Goal: Task Accomplishment & Management: Manage account settings

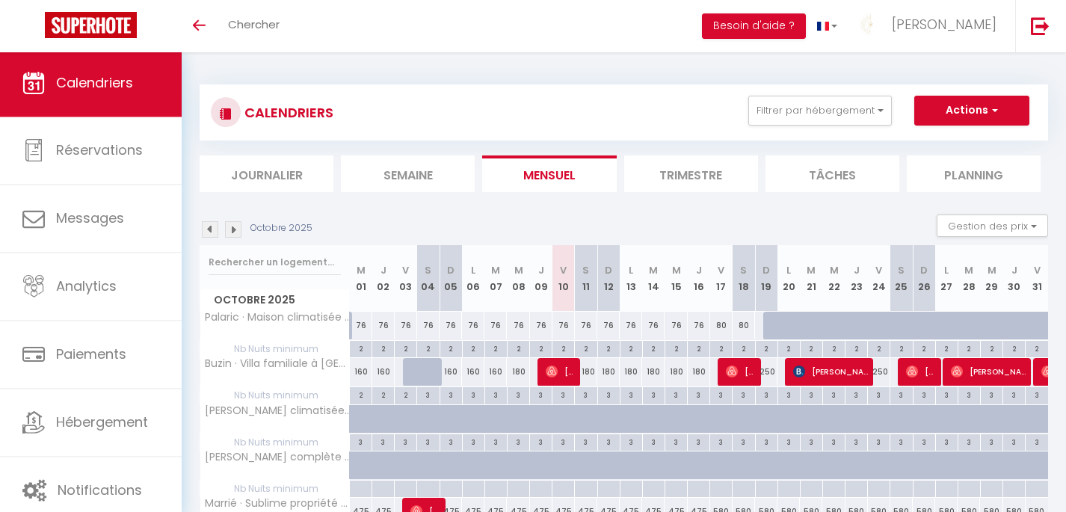
scroll to position [109, 0]
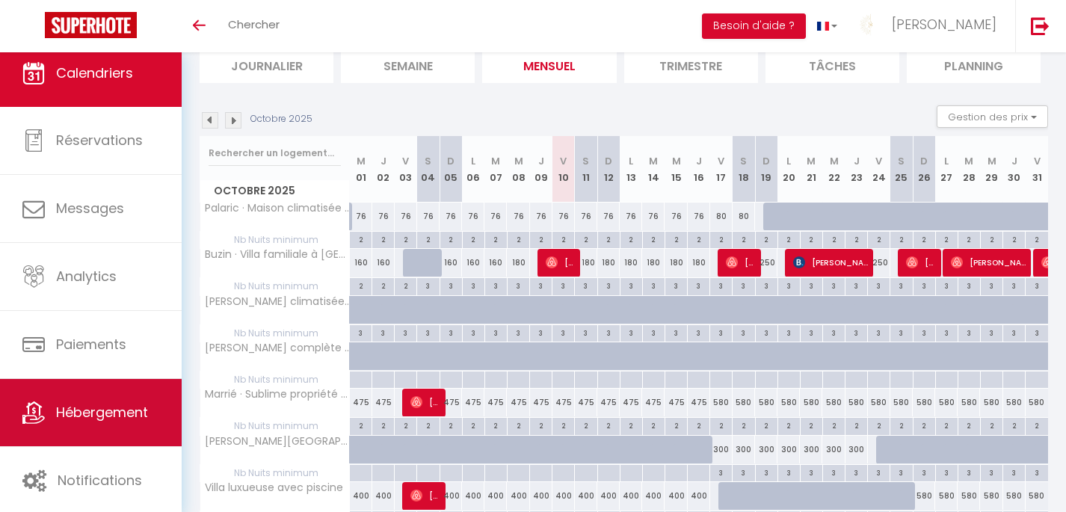
click at [101, 412] on span "Hébergement" at bounding box center [102, 412] width 92 height 19
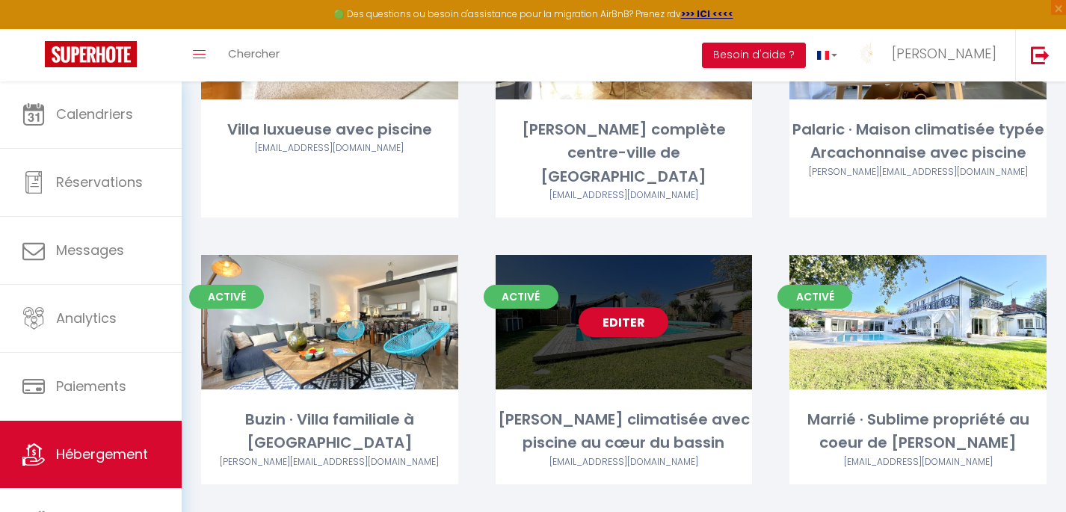
scroll to position [232, 0]
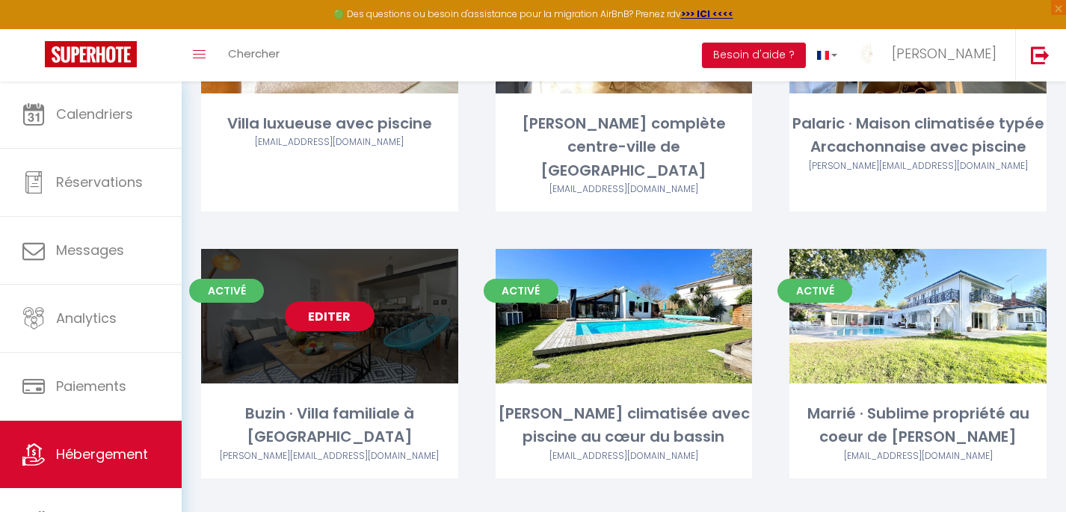
click at [329, 301] on link "Editer" at bounding box center [330, 316] width 90 height 30
select select "3"
select select "2"
select select "1"
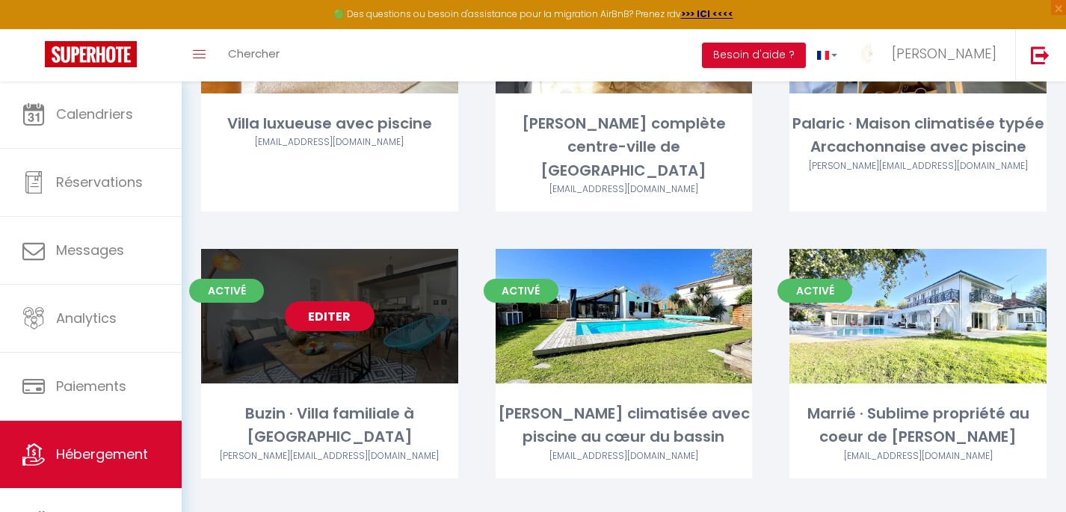
select select "1"
select select "28"
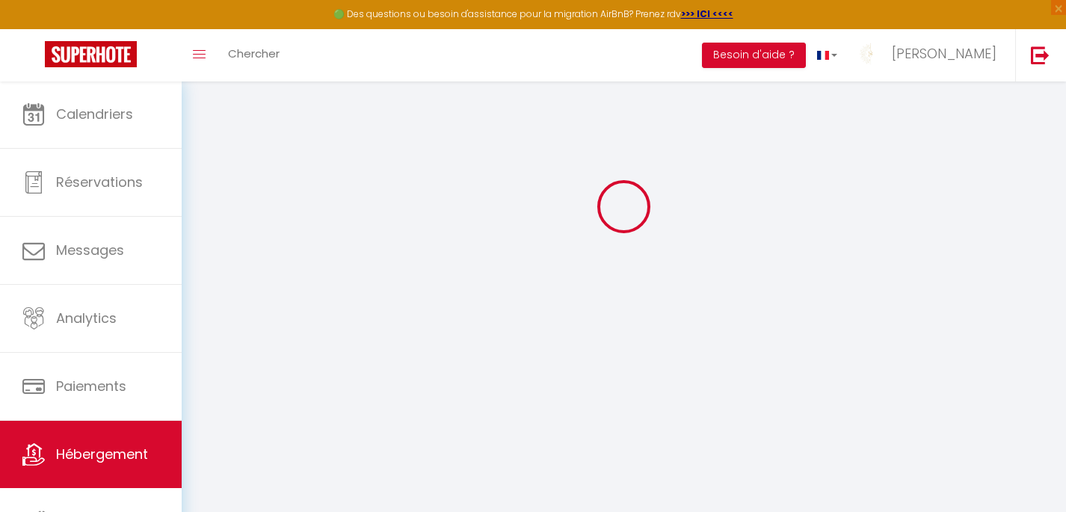
select select
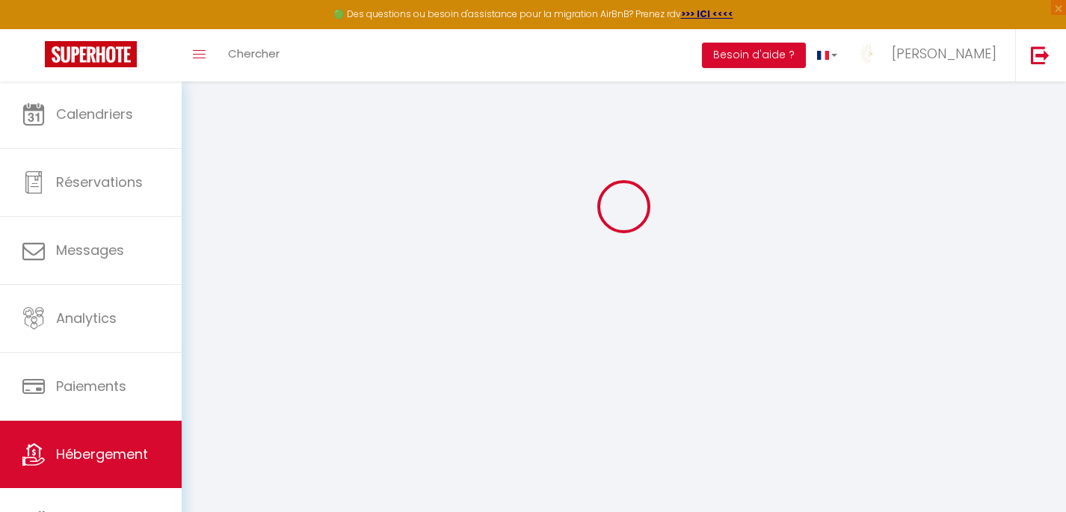
select select
checkbox input "false"
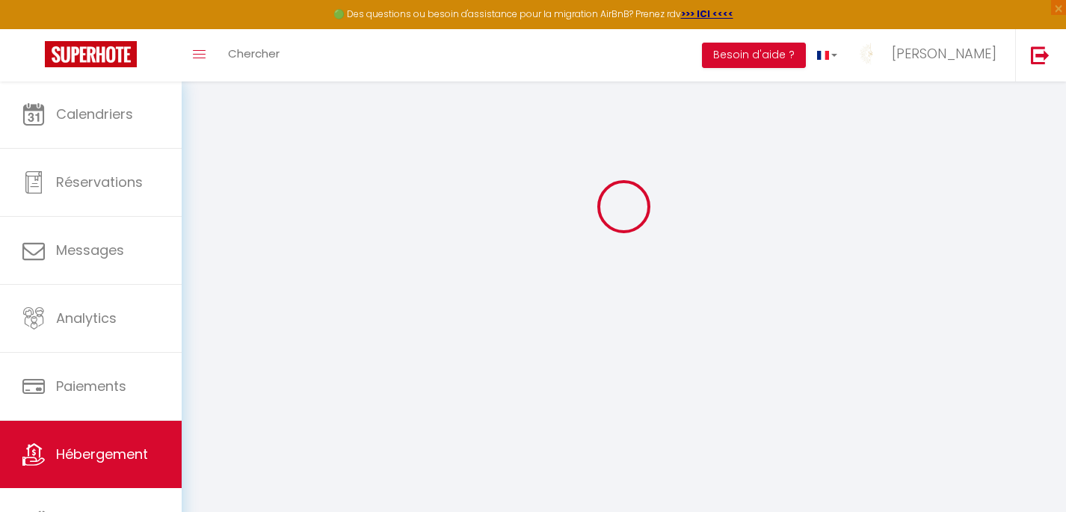
select select
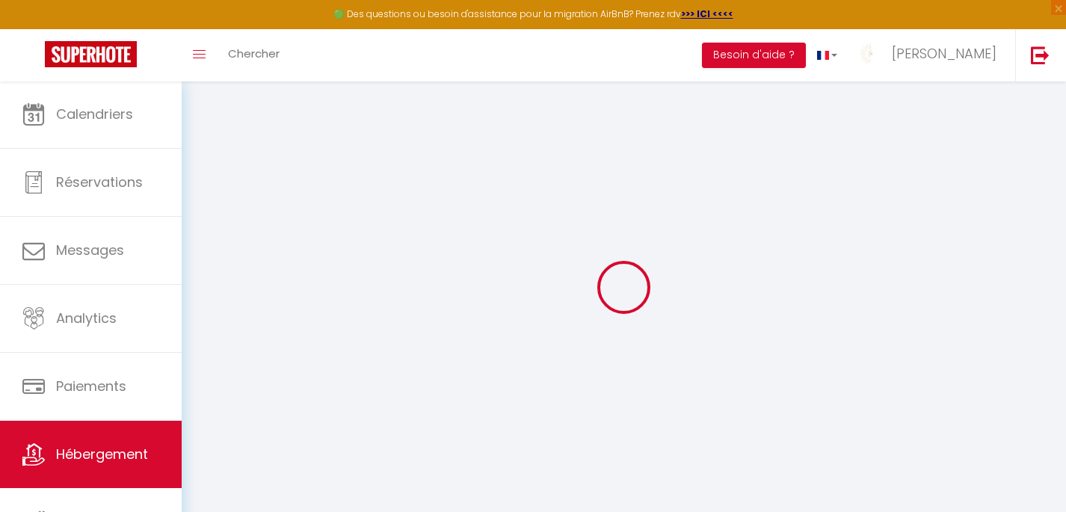
select select
checkbox input "false"
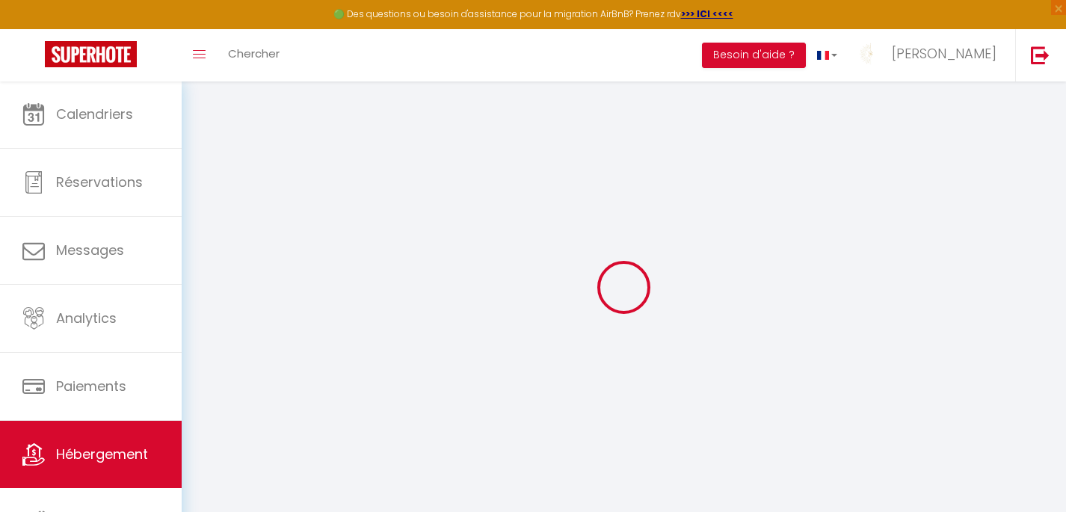
checkbox input "false"
select select
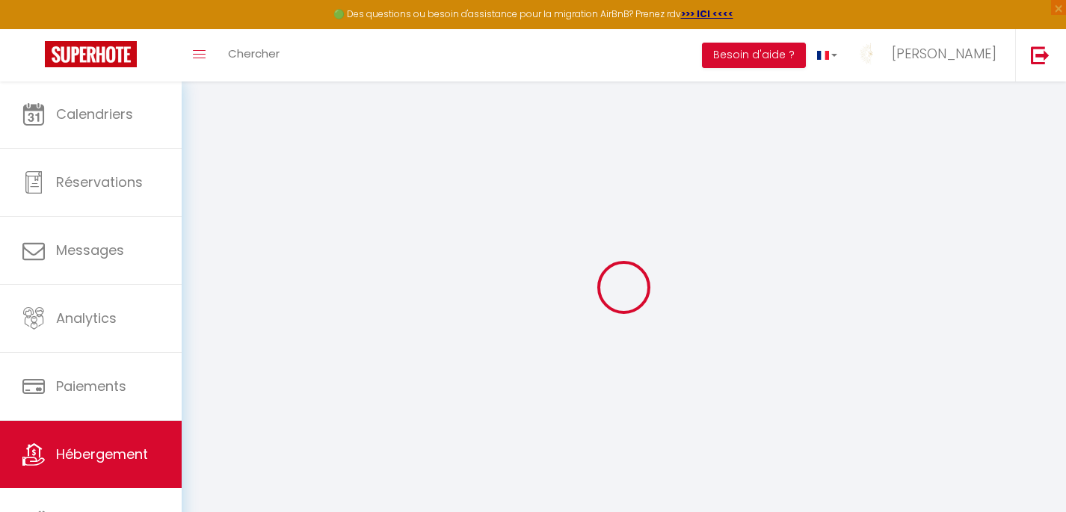
select select
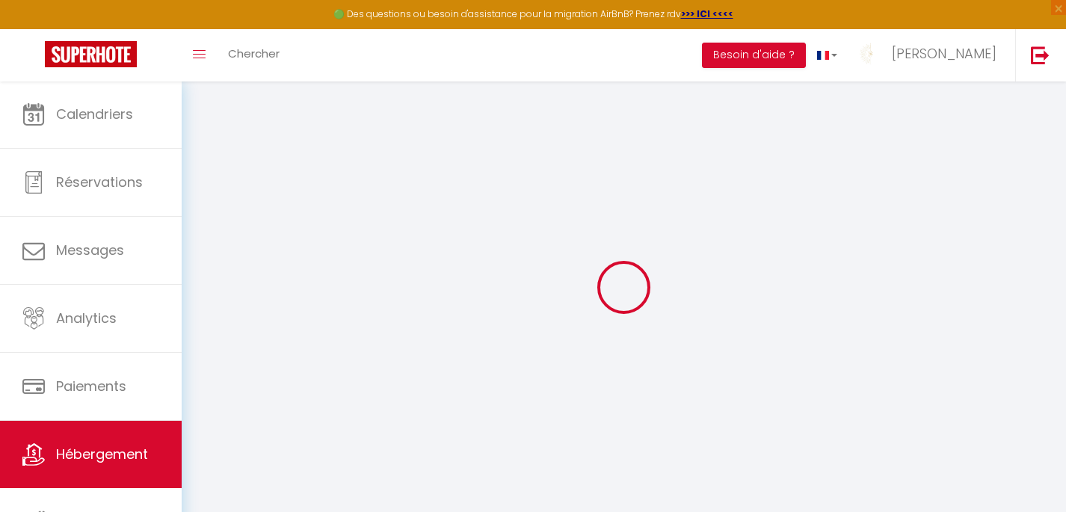
checkbox input "false"
select select
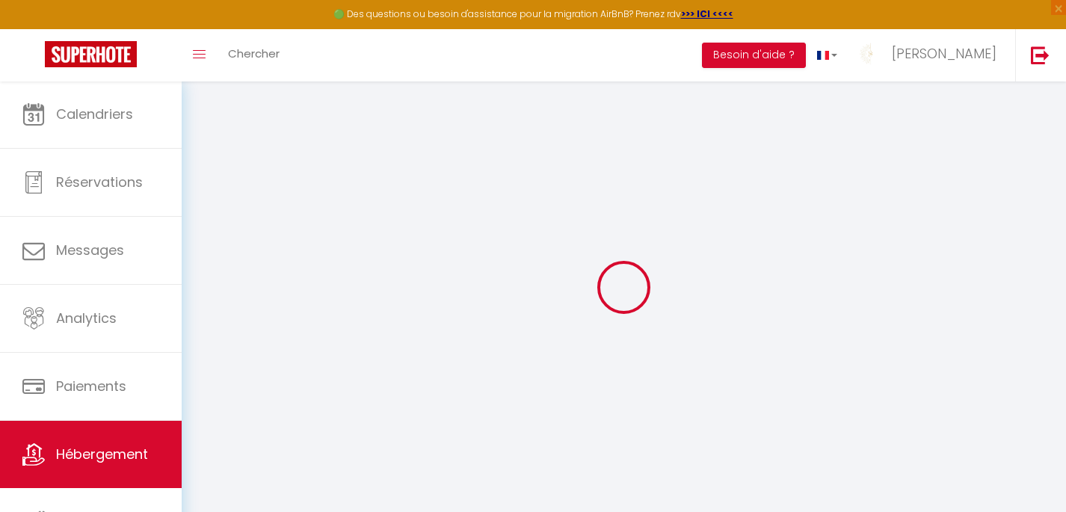
select select
type input "Buzin · Villa familiale à [GEOGRAPHIC_DATA]"
type input "[PERSON_NAME]"
select select "8"
select select "3"
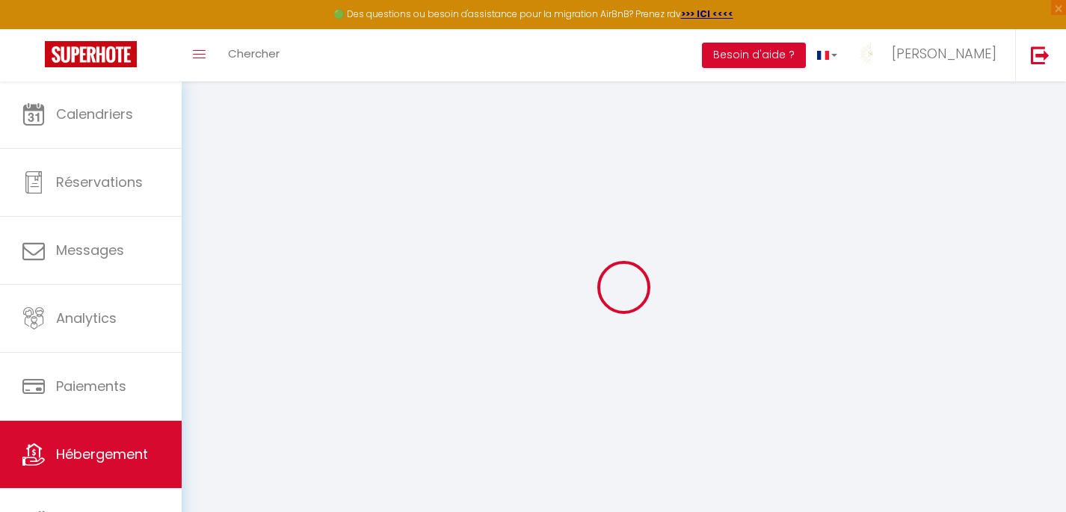
type input "350"
type input "100"
select select
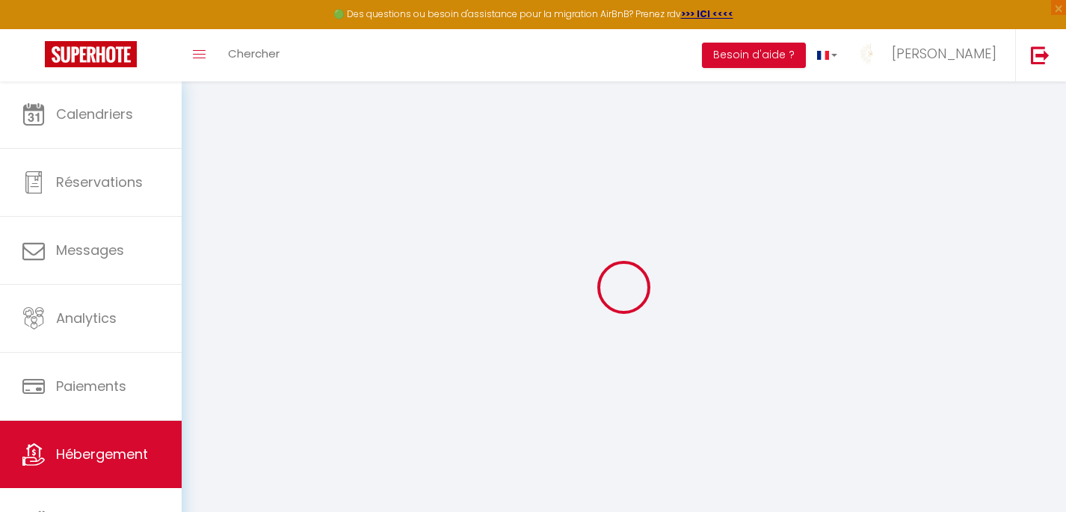
select select
type input "33120"
type input "Arcachon"
type input "[PERSON_NAME][EMAIL_ADDRESS][PERSON_NAME][DOMAIN_NAME]"
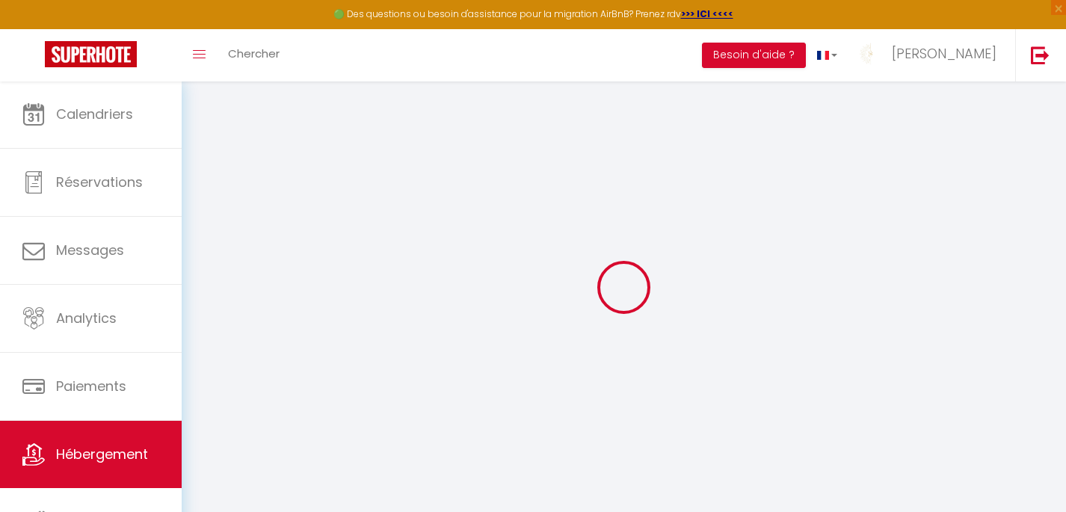
select select
checkbox input "false"
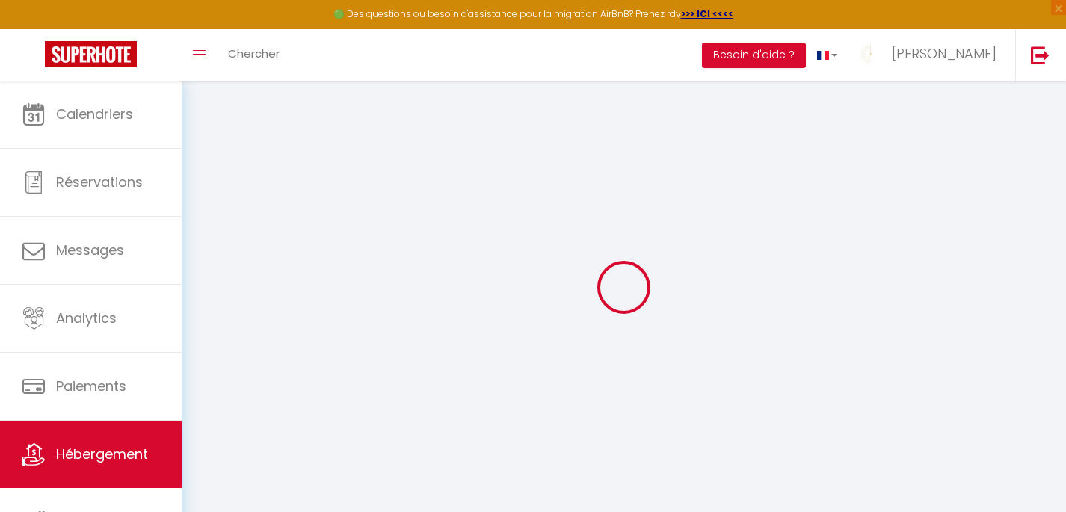
type input "0"
select select "+ 10 %"
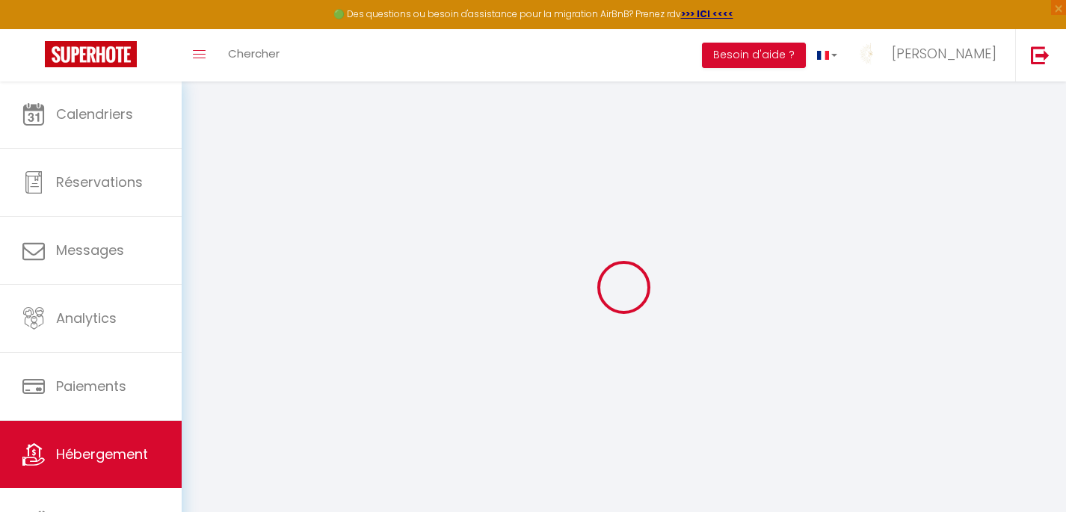
select select "+ 20 %"
select select
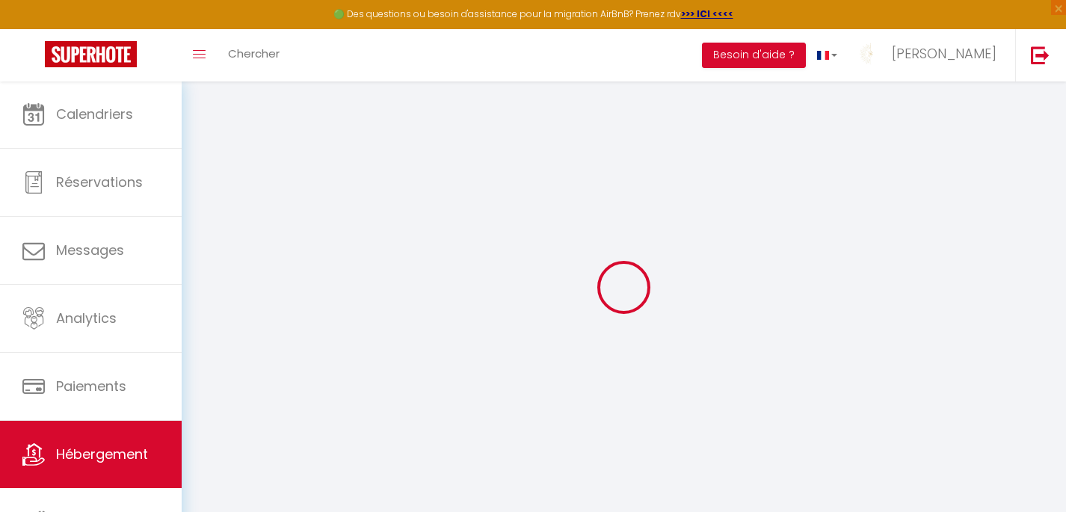
select select
checkbox input "false"
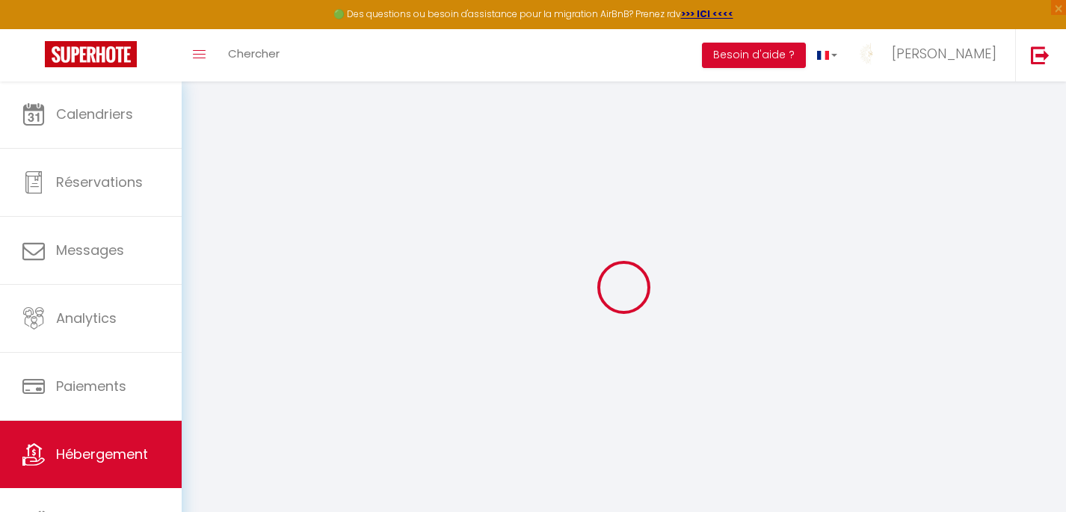
checkbox input "false"
select select
checkbox input "false"
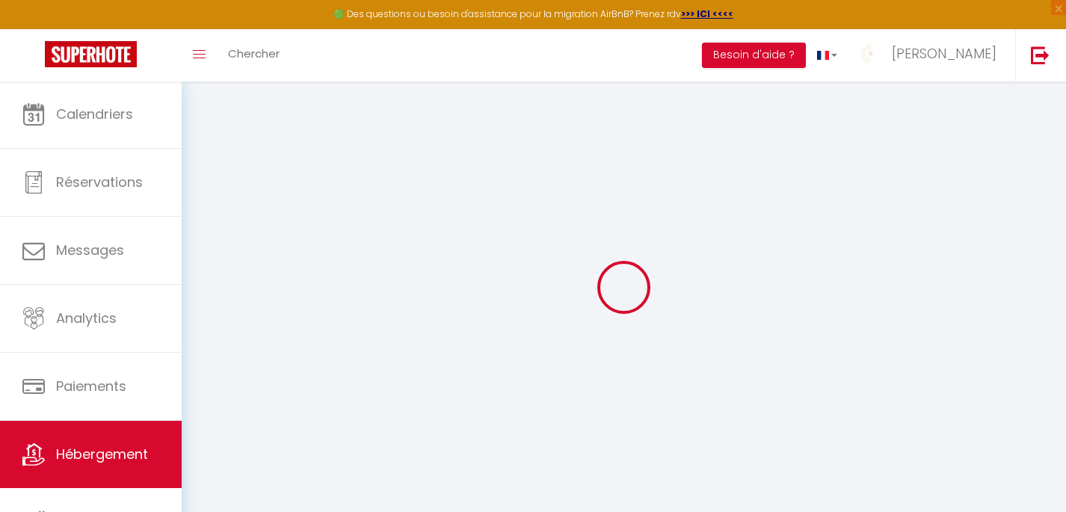
checkbox input "false"
select select "14:00"
select select
select select "11:00"
select select "30"
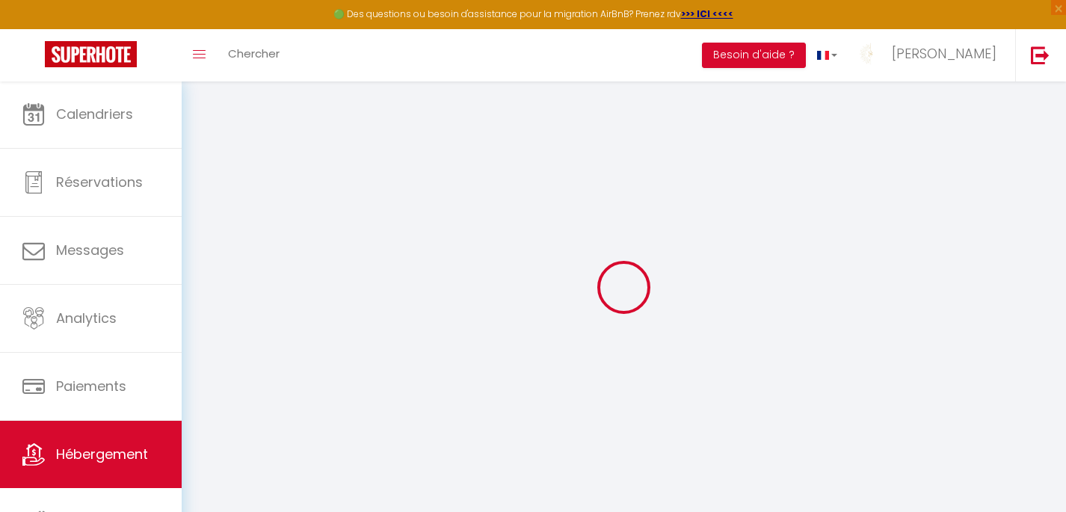
select select "120"
select select "well_reviewed_guests"
select select "EUR"
select select
select select "12571-1020951996970629391"
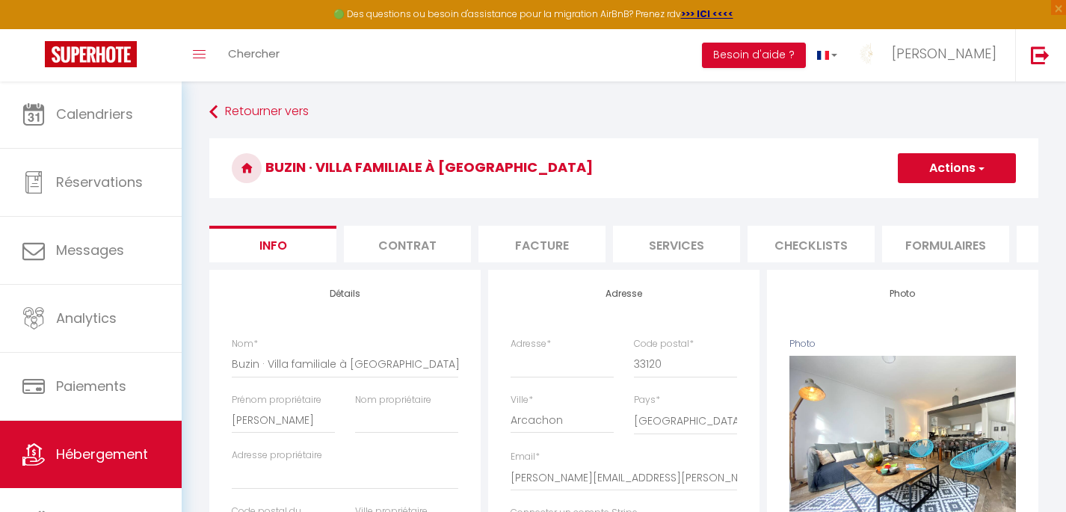
select select
checkbox input "false"
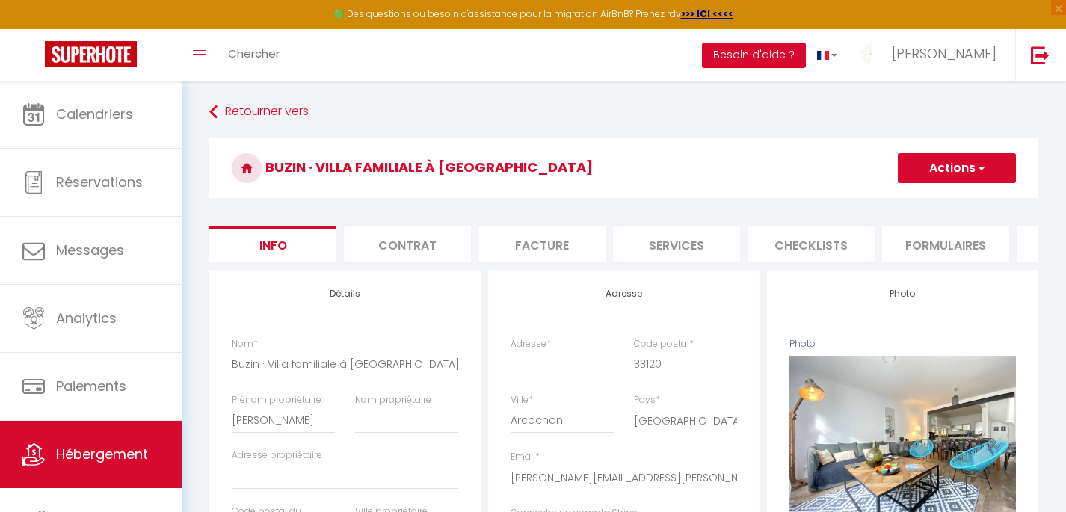
checkbox input "false"
click at [937, 239] on li "Plateformes" at bounding box center [924, 244] width 127 height 37
select select
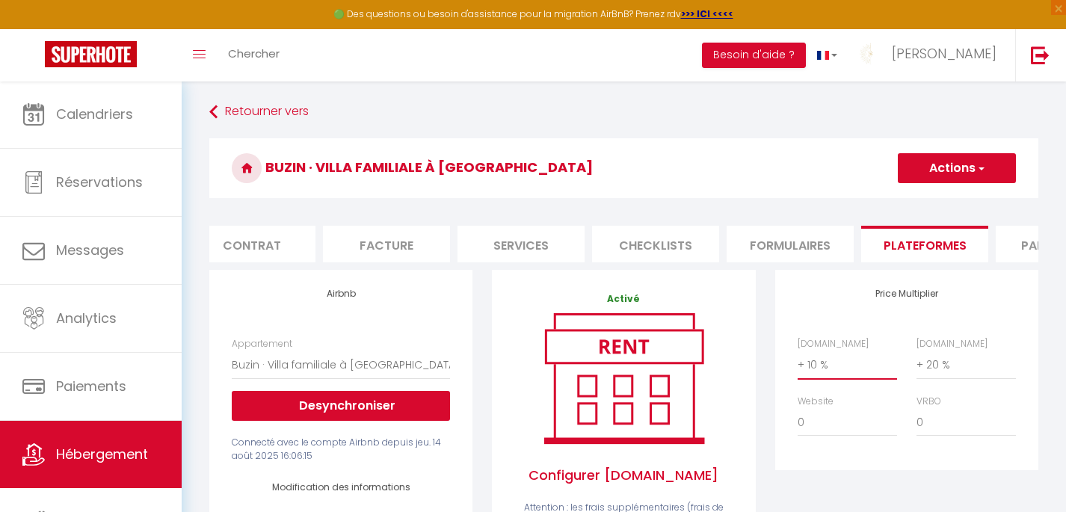
select select "+ 20 %"
select select
click at [967, 156] on button "Actions" at bounding box center [956, 168] width 118 height 30
click at [966, 199] on link "Enregistrer" at bounding box center [956, 200] width 118 height 19
select select "well_reviewed_guests"
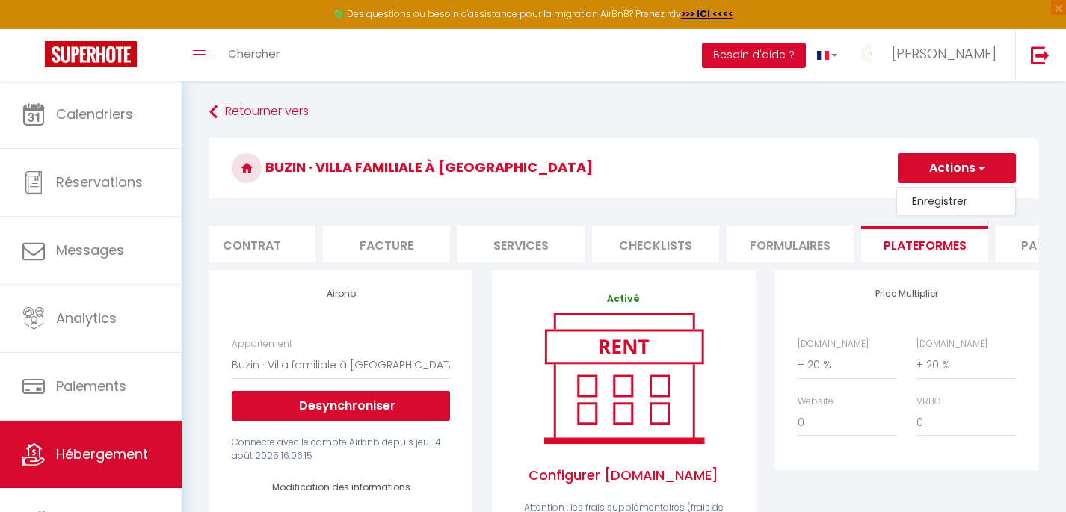
select select "EUR"
select select
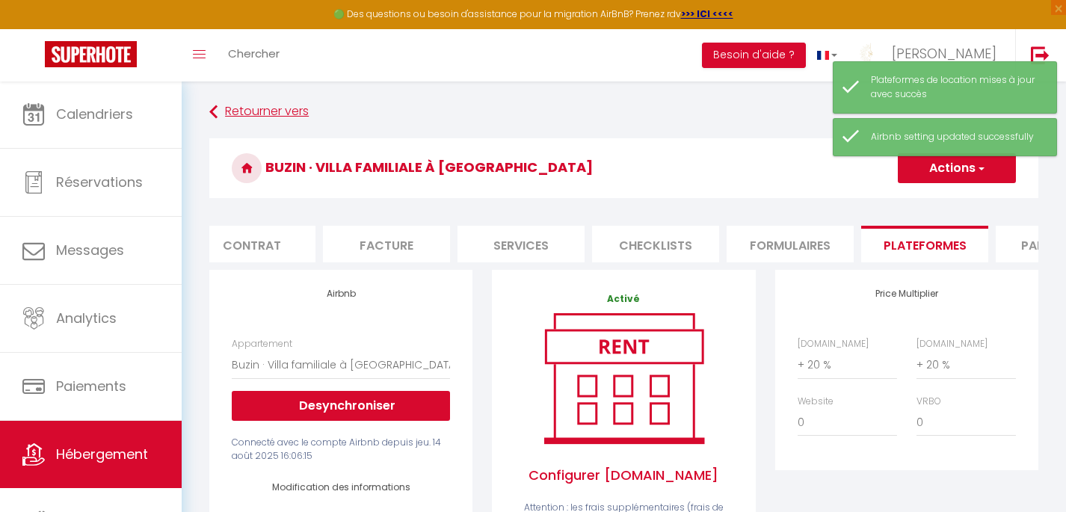
click at [245, 118] on link "Retourner vers" at bounding box center [623, 112] width 829 height 27
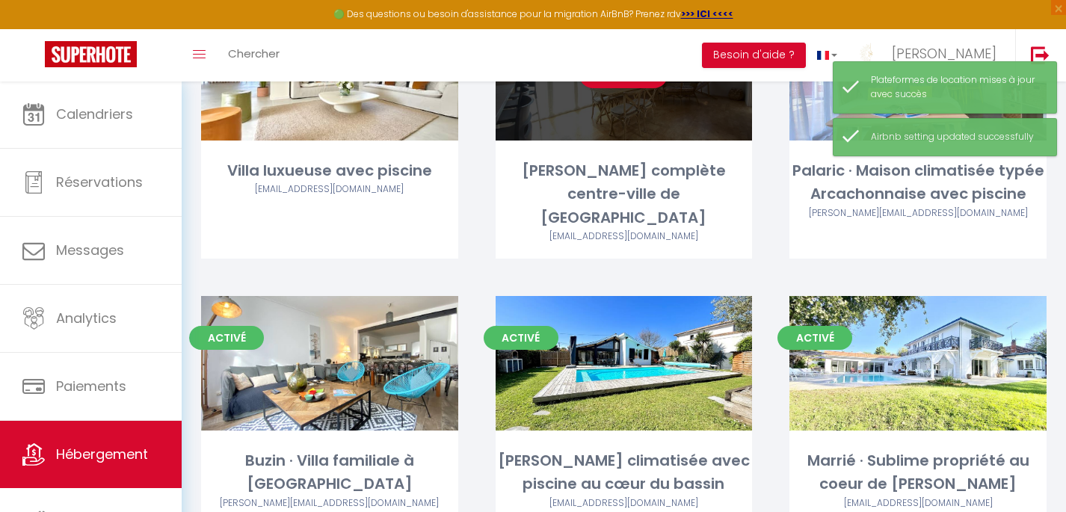
scroll to position [197, 0]
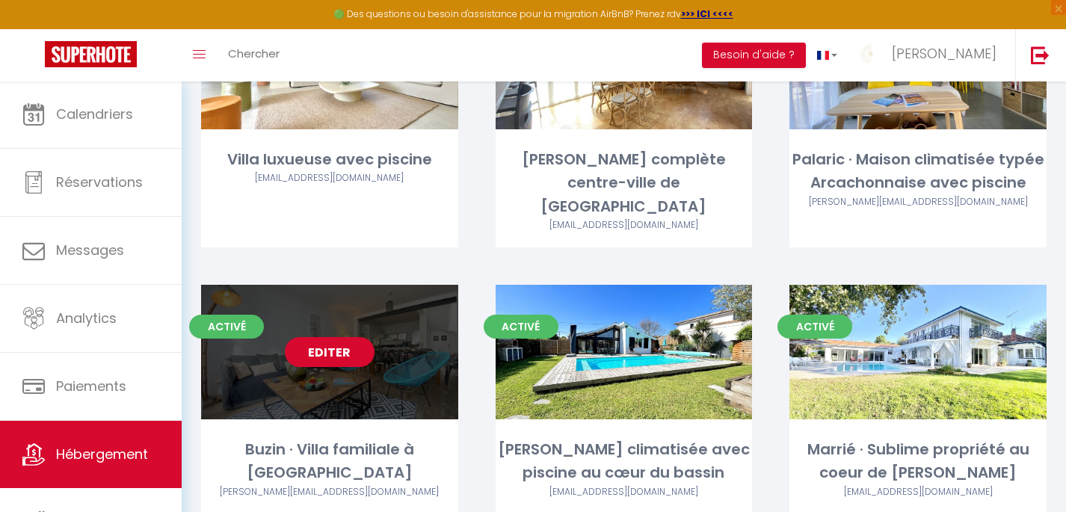
click at [324, 337] on link "Editer" at bounding box center [330, 352] width 90 height 30
select select "3"
select select "2"
select select "1"
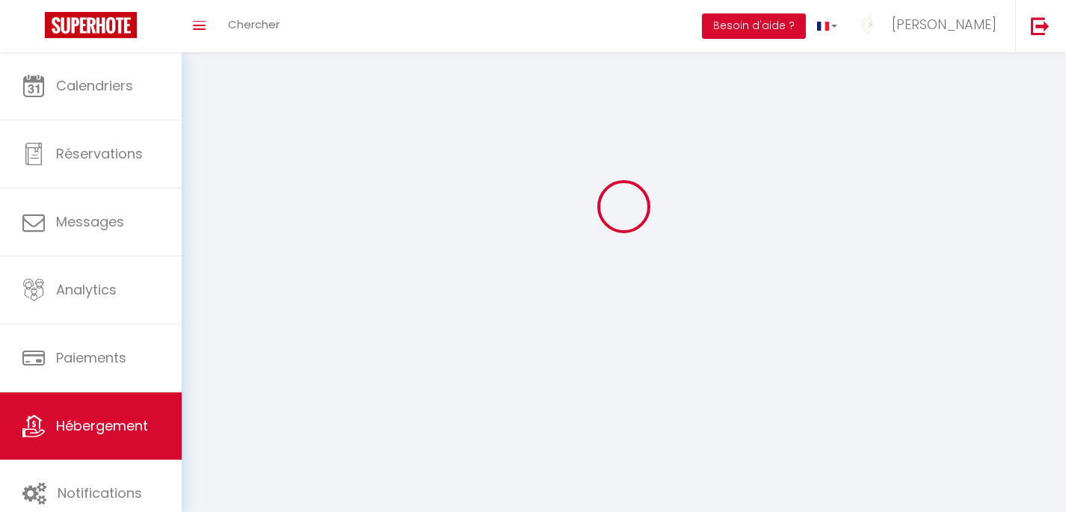
select select
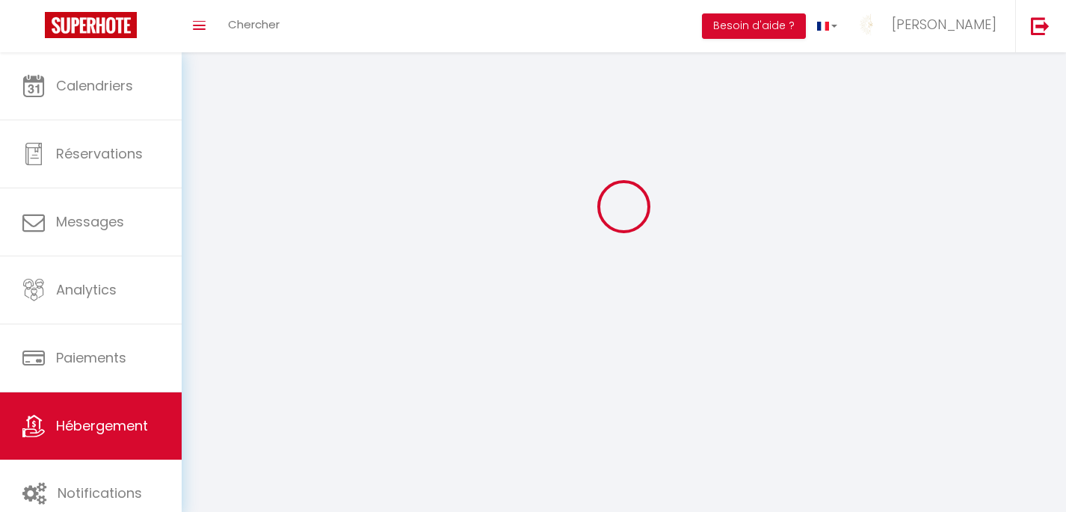
select select
checkbox input "false"
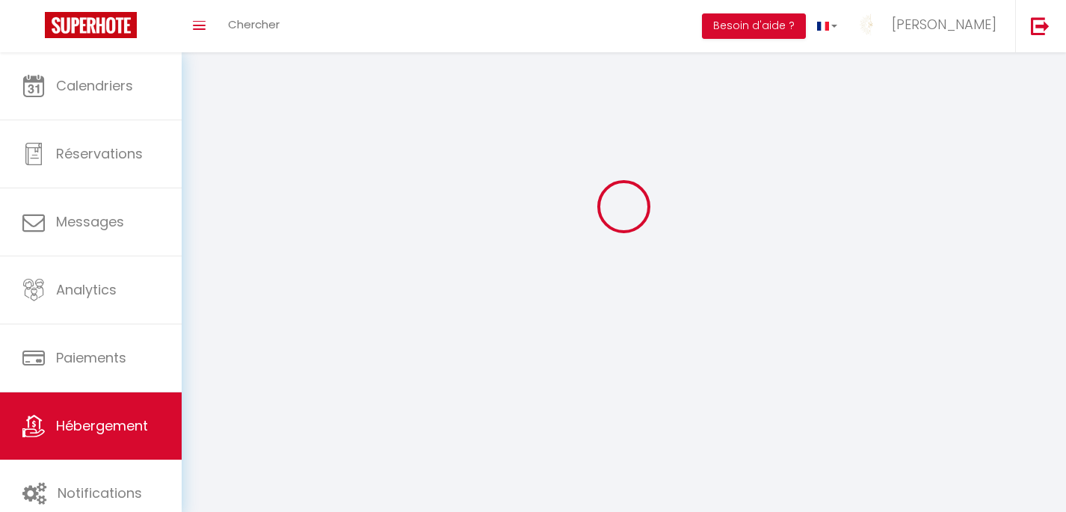
select select
select select "28"
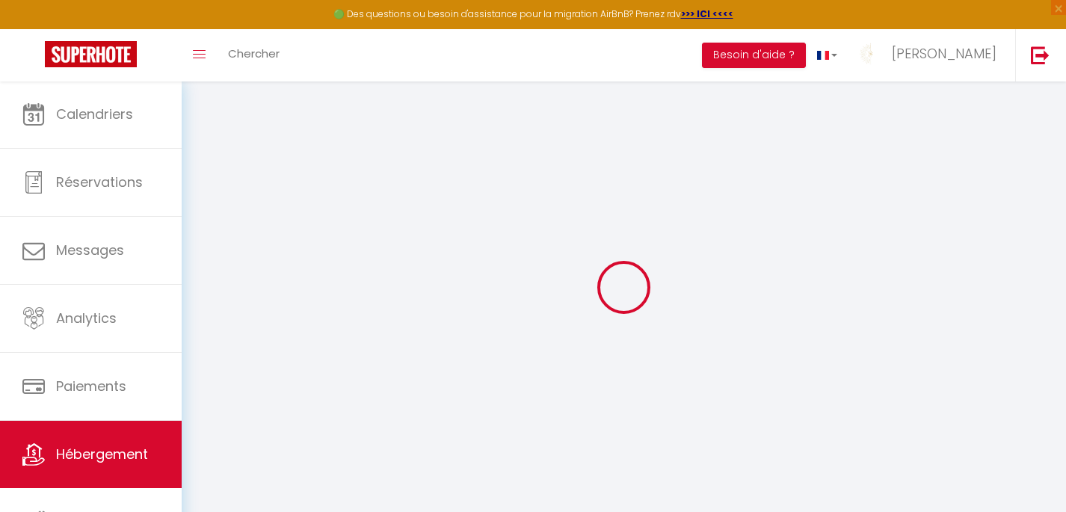
select select
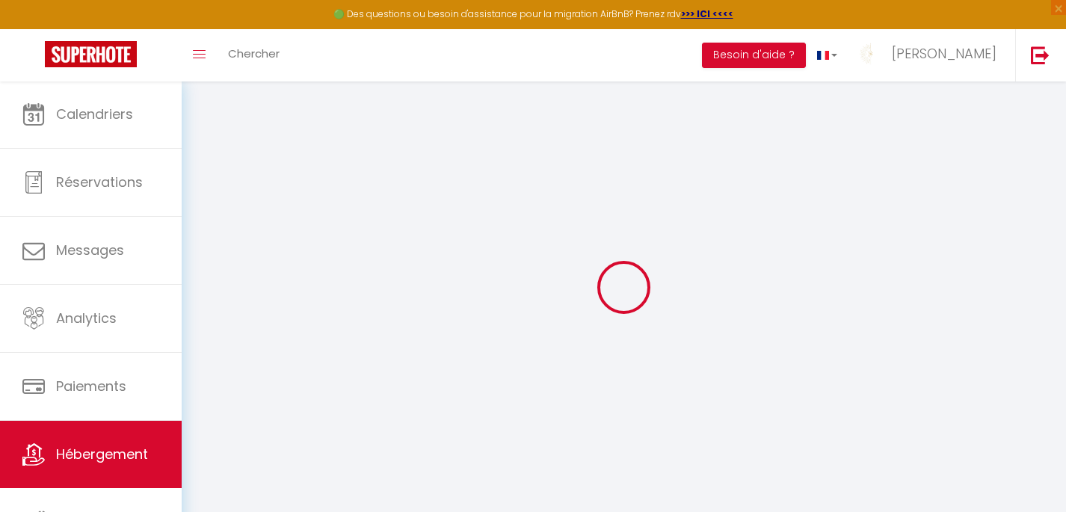
select select
checkbox input "false"
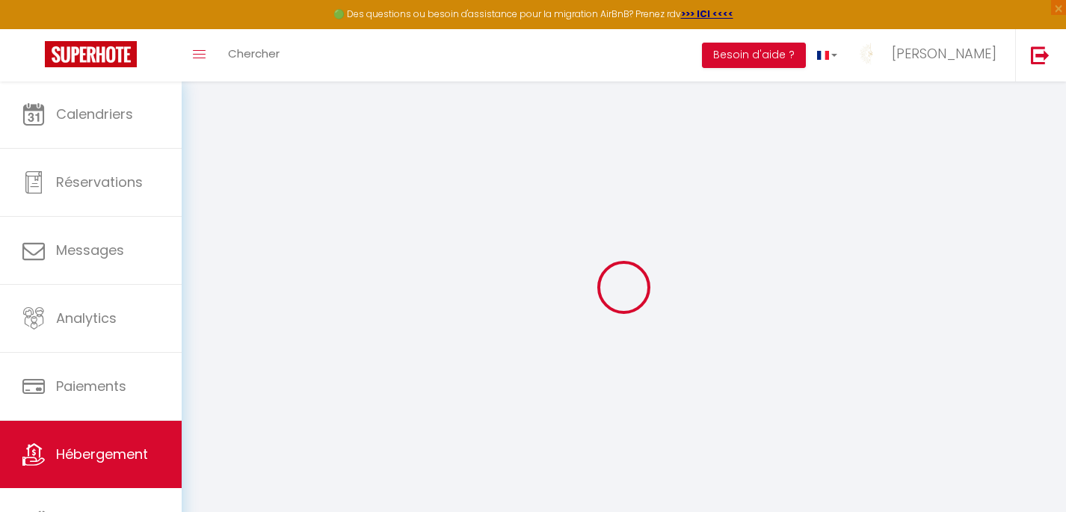
select select
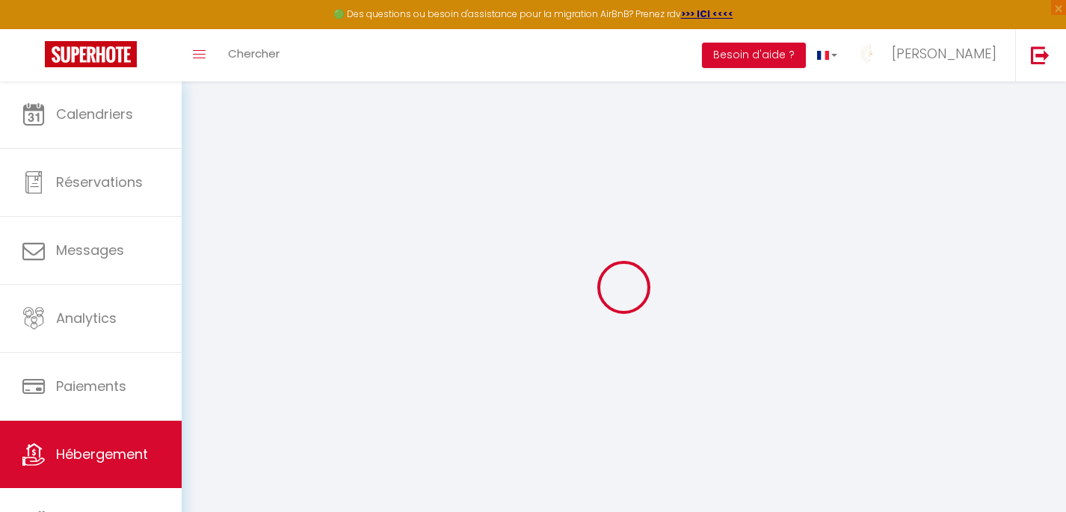
select select
checkbox input "false"
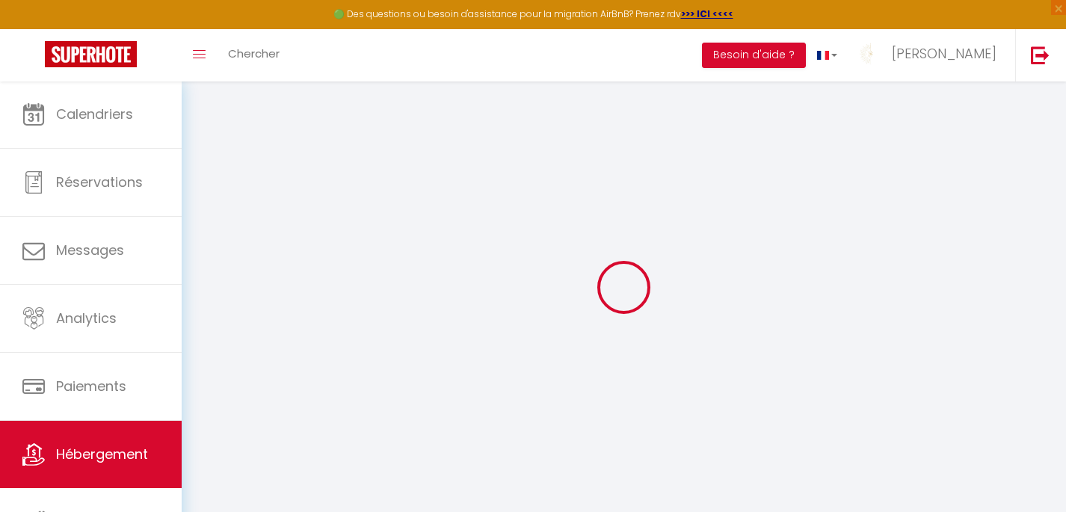
checkbox input "false"
select select
type input "Buzin · Villa familiale à [GEOGRAPHIC_DATA]"
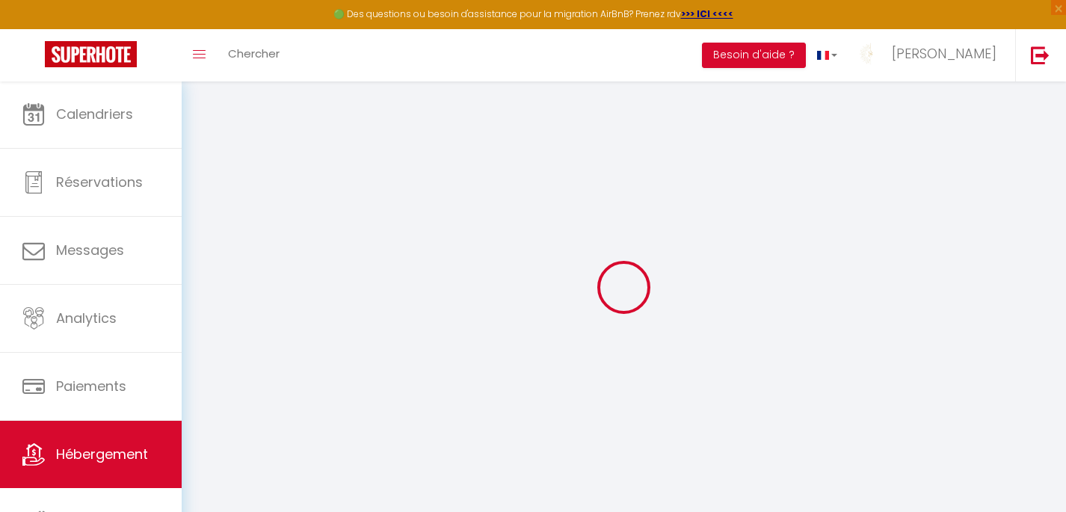
type input "[PERSON_NAME]"
select select "8"
select select "3"
type input "350"
type input "100"
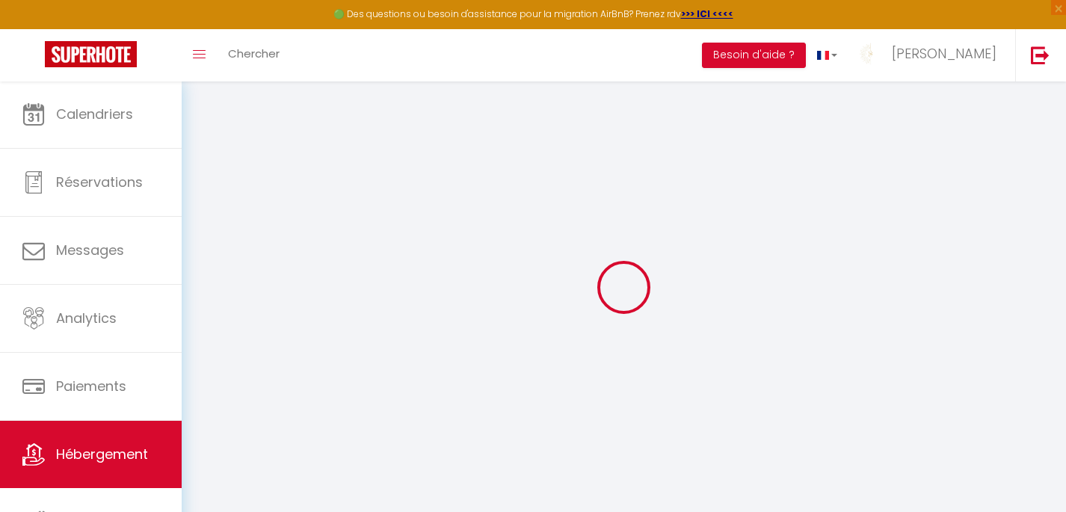
select select
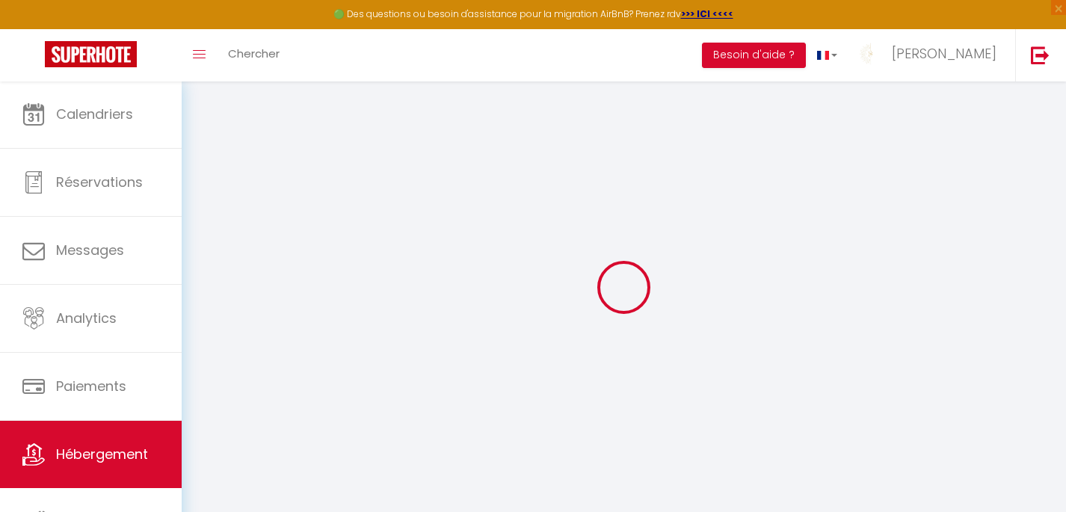
type input "33120"
type input "Arcachon"
type input "[PERSON_NAME][EMAIL_ADDRESS][PERSON_NAME][DOMAIN_NAME]"
select select
checkbox input "false"
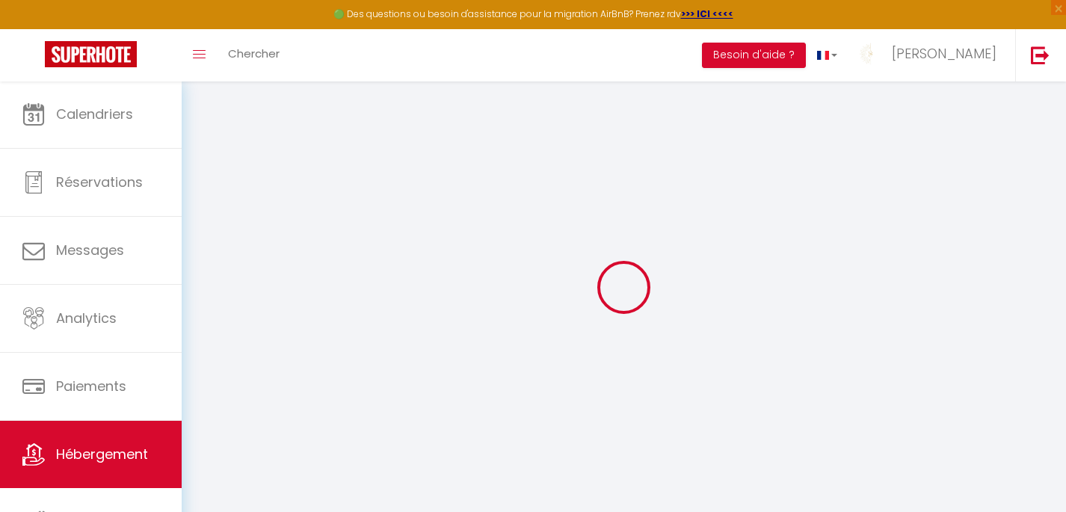
checkbox input "false"
type input "0"
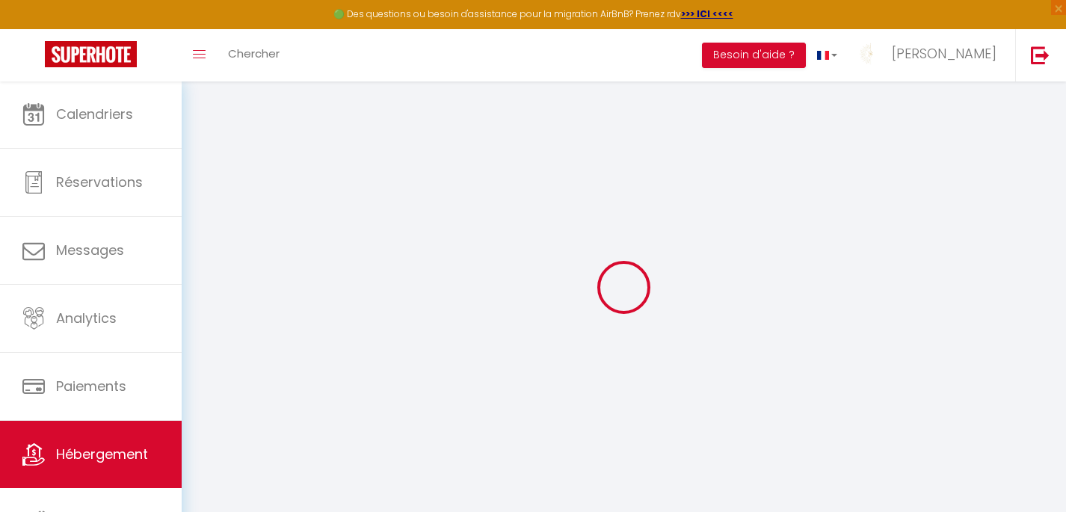
type input "0"
select select
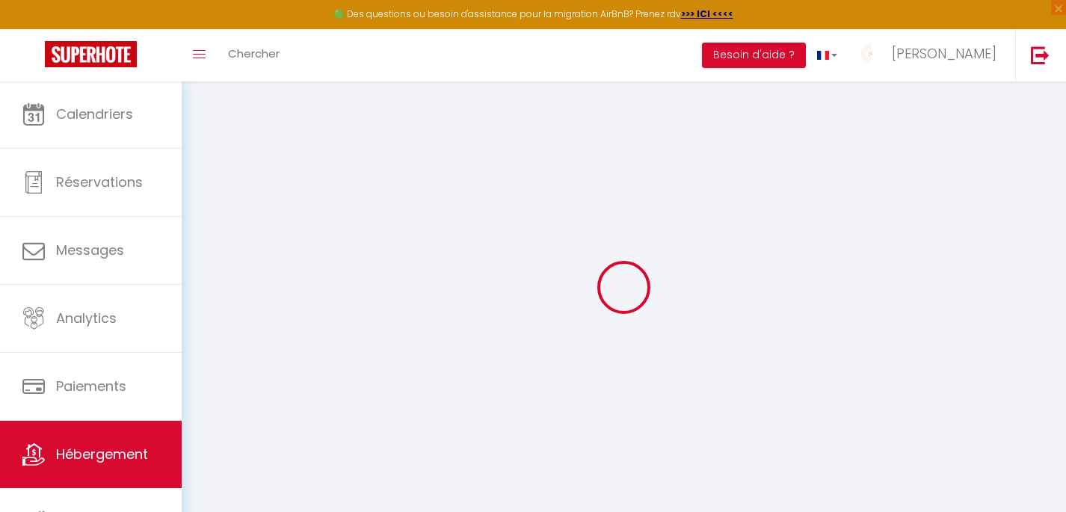
select select
checkbox input "false"
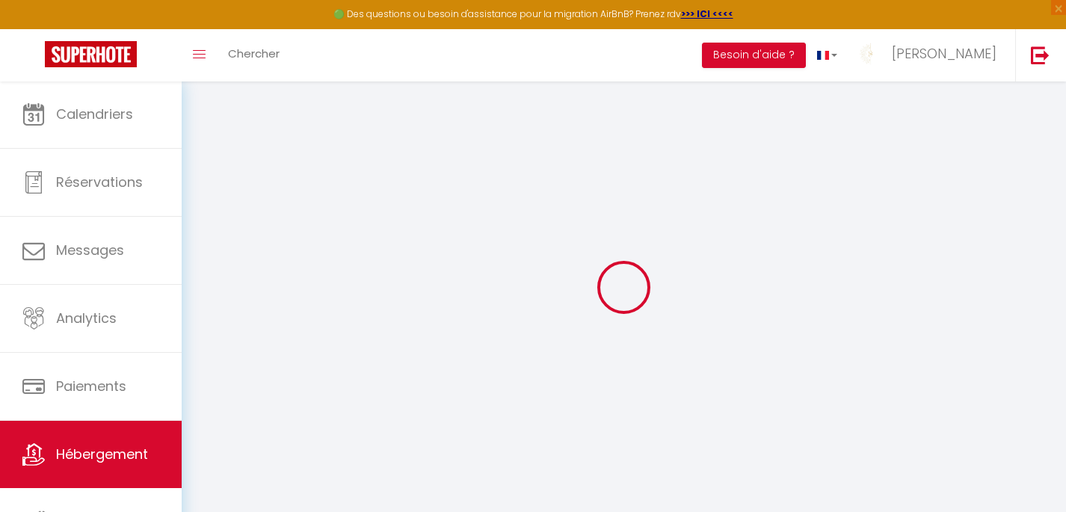
checkbox input "false"
select select
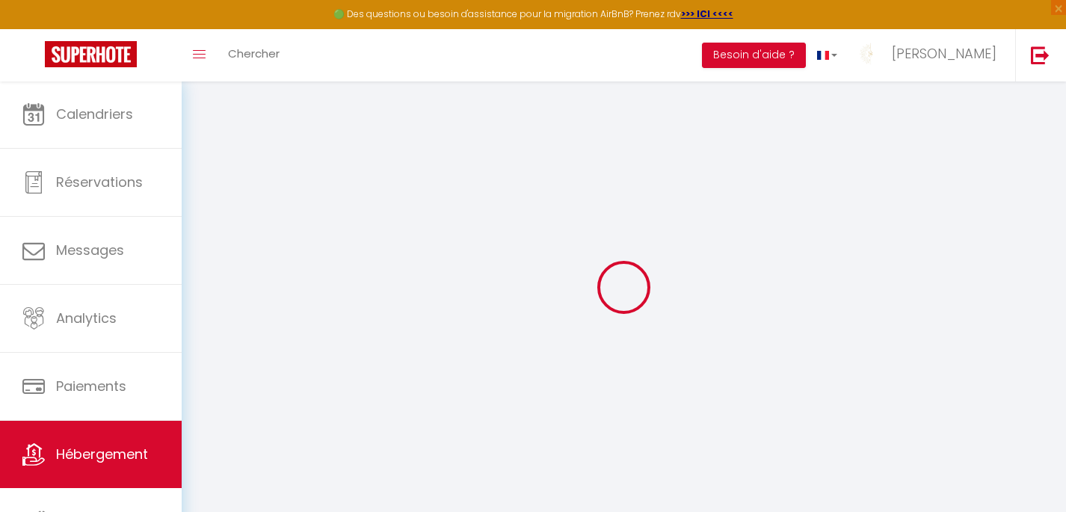
select select
checkbox input "false"
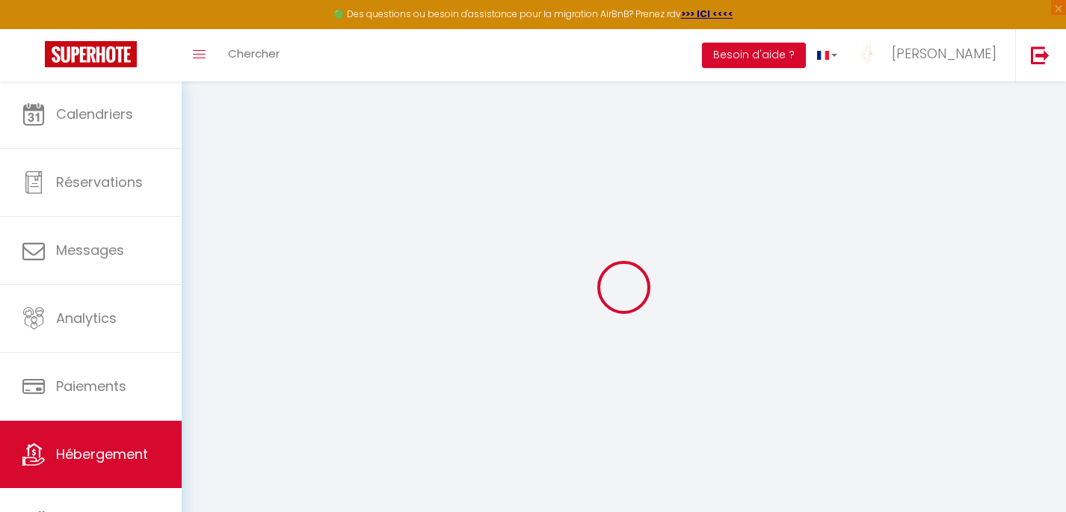
checkbox input "false"
select select "+ 20 %"
select select
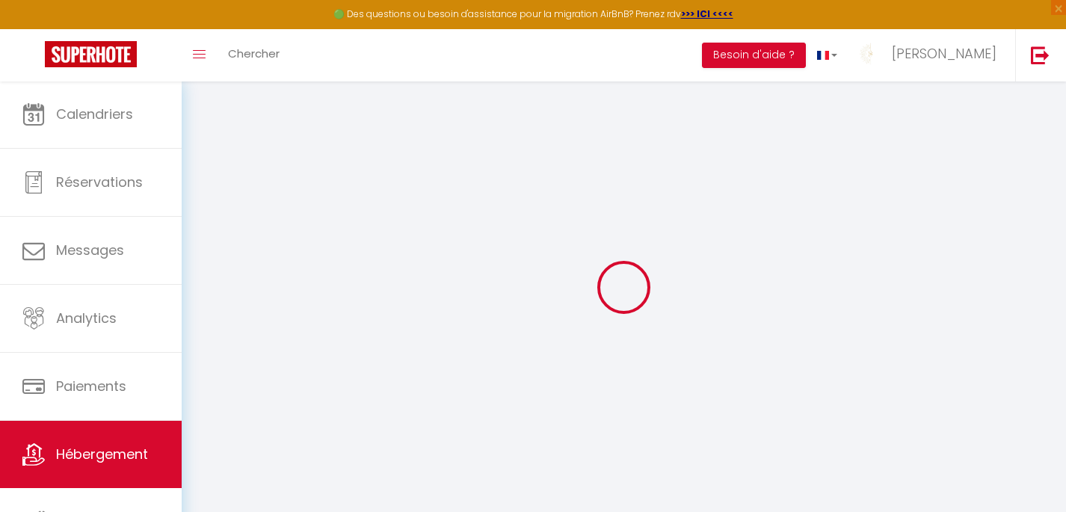
checkbox input "false"
select select "14:00"
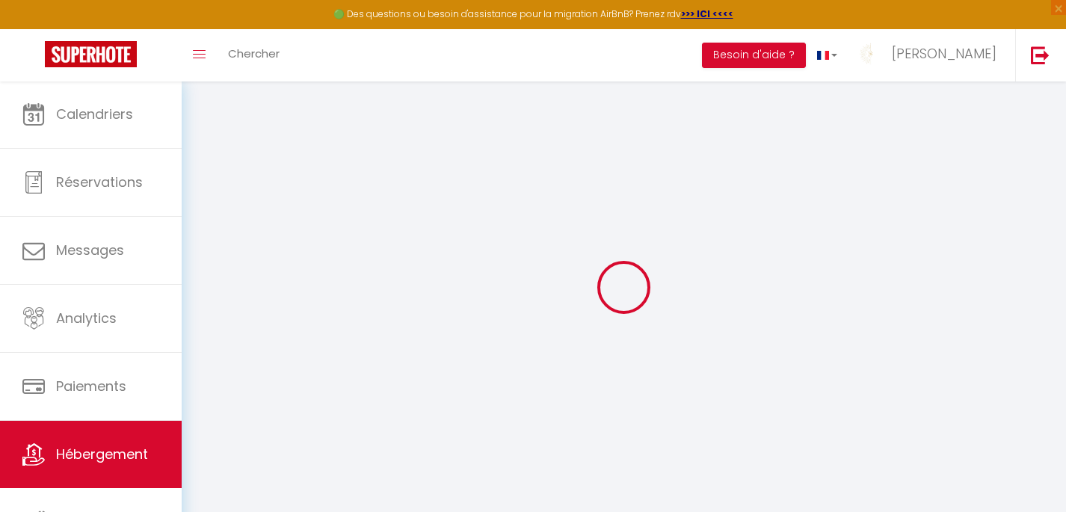
select select
select select "11:00"
select select "30"
select select "120"
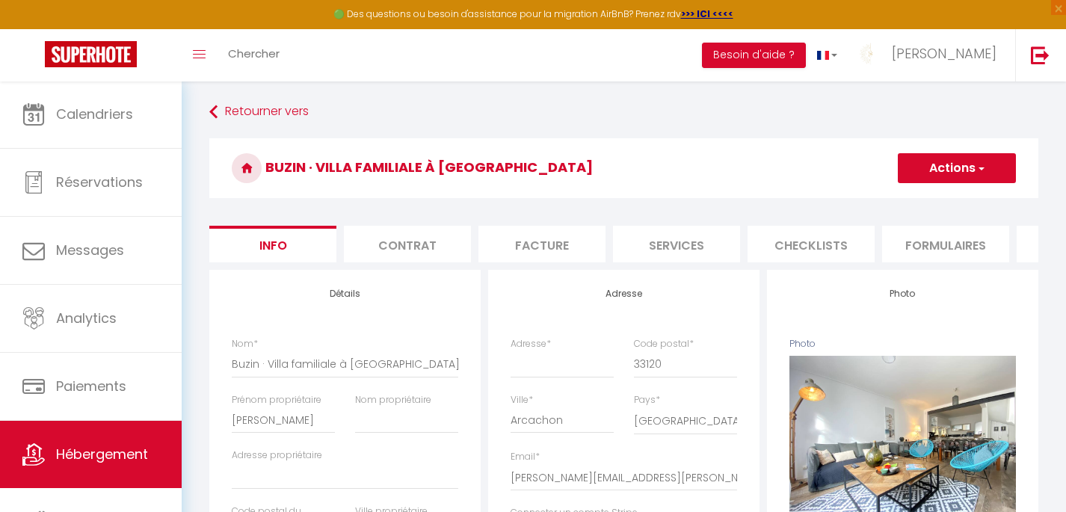
select select
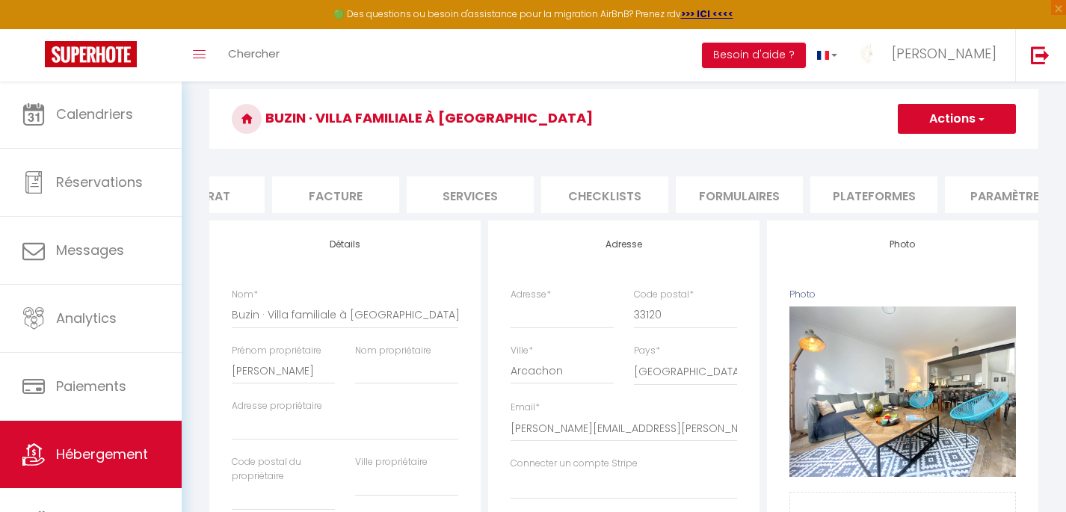
scroll to position [0, 235]
click at [804, 185] on li "Plateformes" at bounding box center [844, 194] width 127 height 37
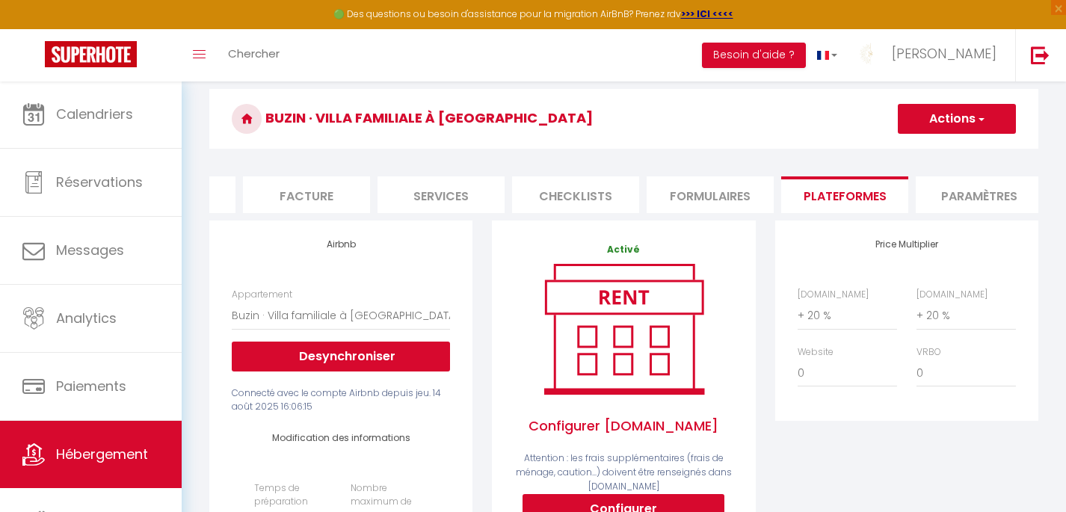
click at [675, 148] on h3 "Buzin · Villa familiale à [GEOGRAPHIC_DATA]" at bounding box center [623, 119] width 829 height 60
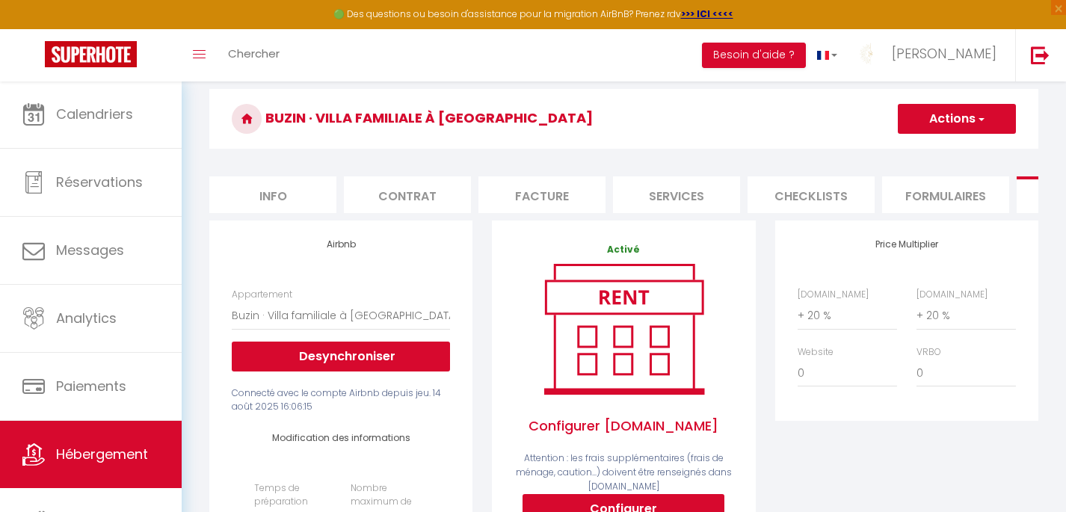
click at [702, 181] on li "Services" at bounding box center [676, 194] width 127 height 37
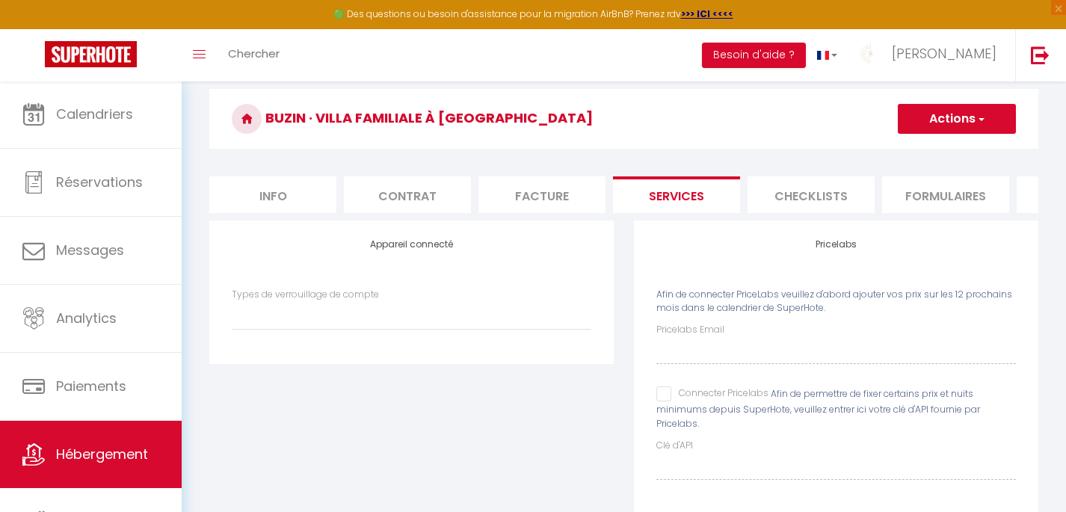
click at [291, 192] on li "Info" at bounding box center [272, 194] width 127 height 37
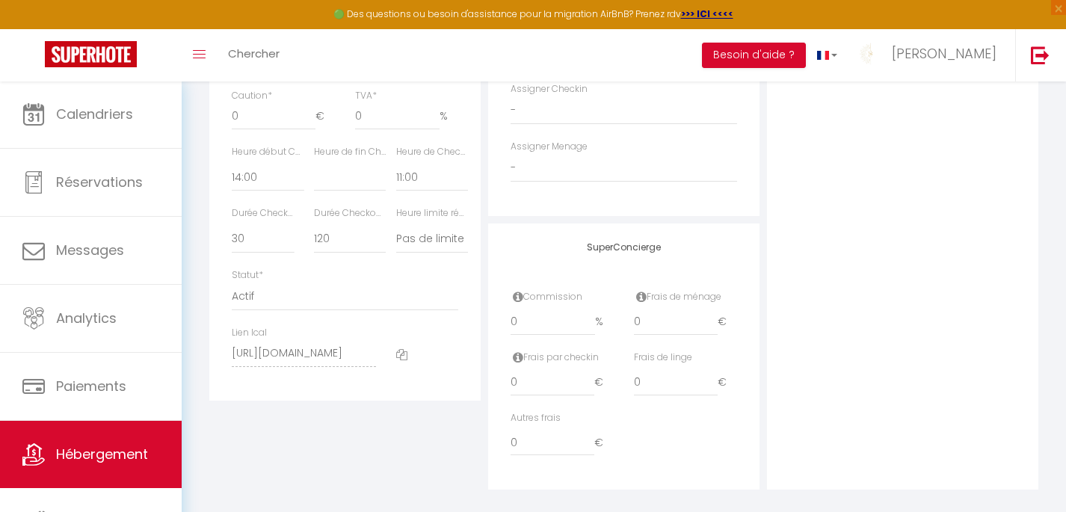
scroll to position [803, 0]
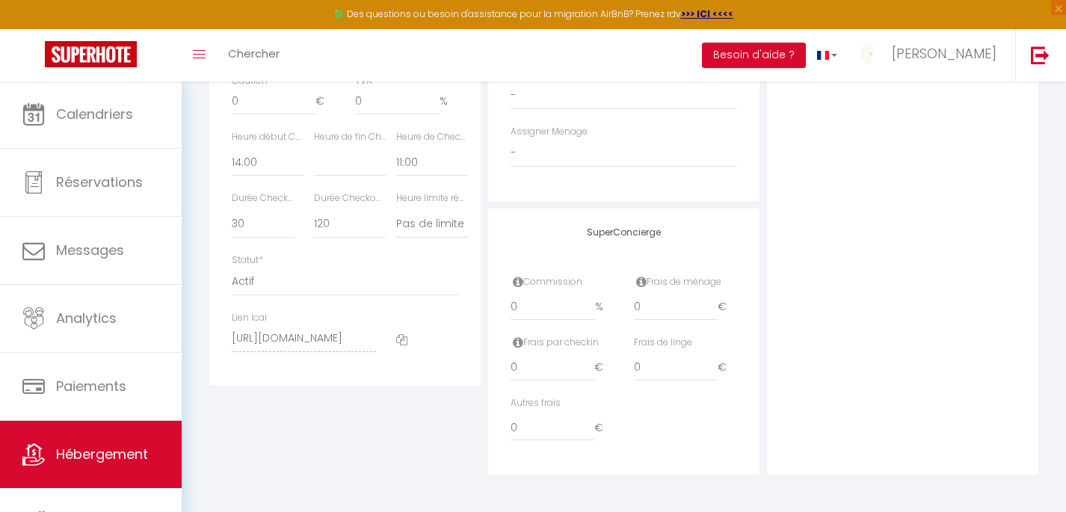
click at [641, 288] on icon at bounding box center [641, 282] width 10 height 12
